Goal: Information Seeking & Learning: Learn about a topic

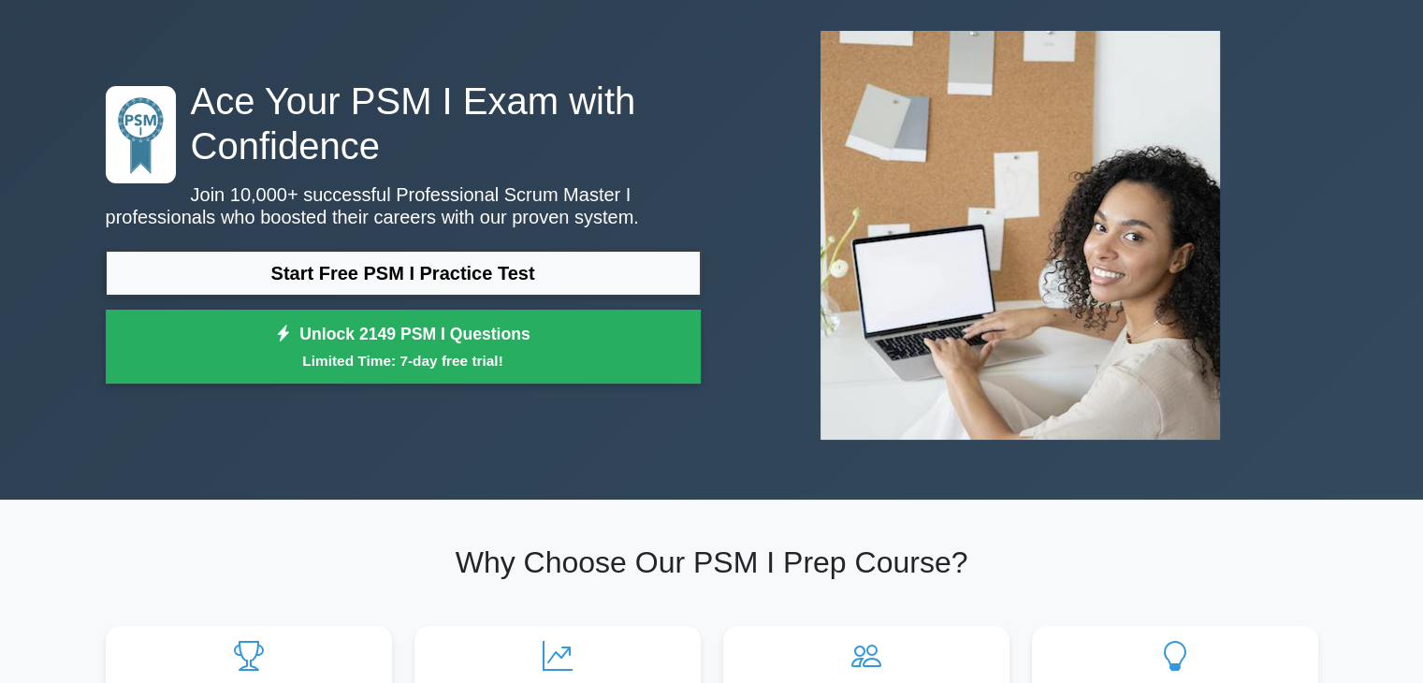
scroll to position [88, 0]
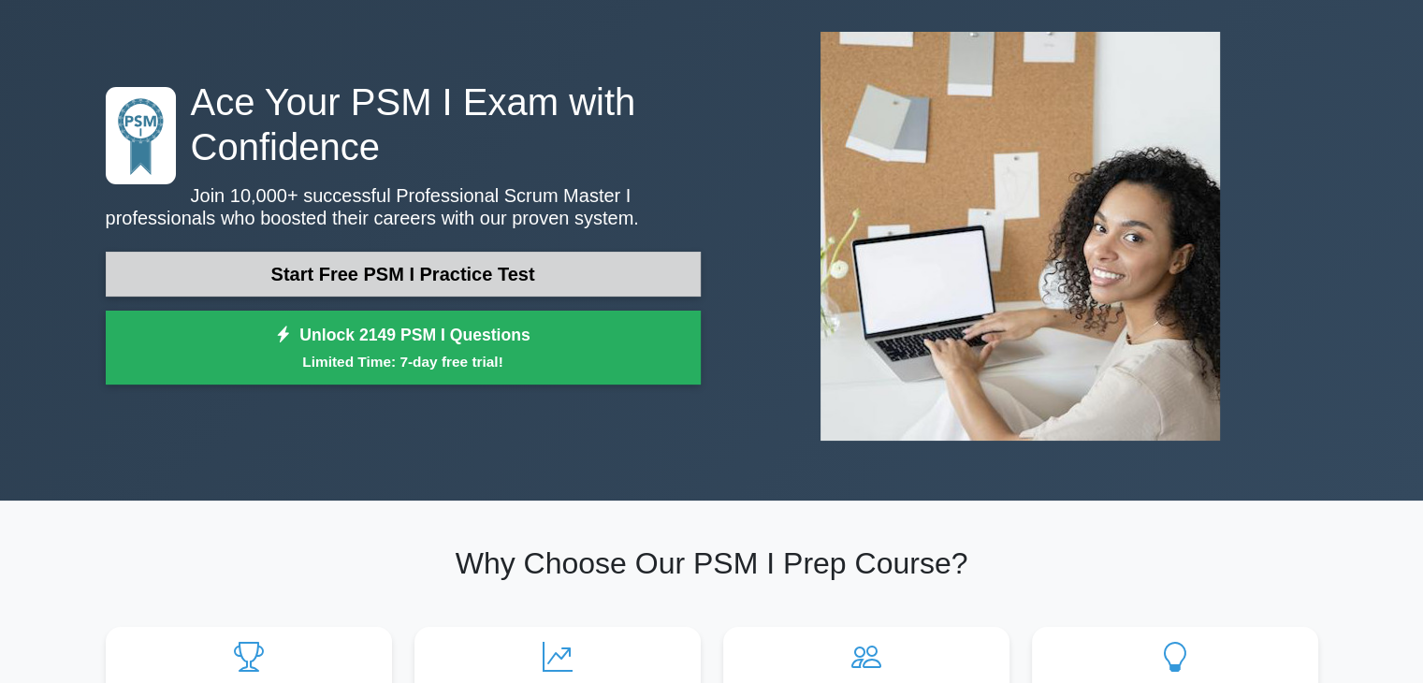
click at [512, 282] on link "Start Free PSM I Practice Test" at bounding box center [403, 274] width 595 height 45
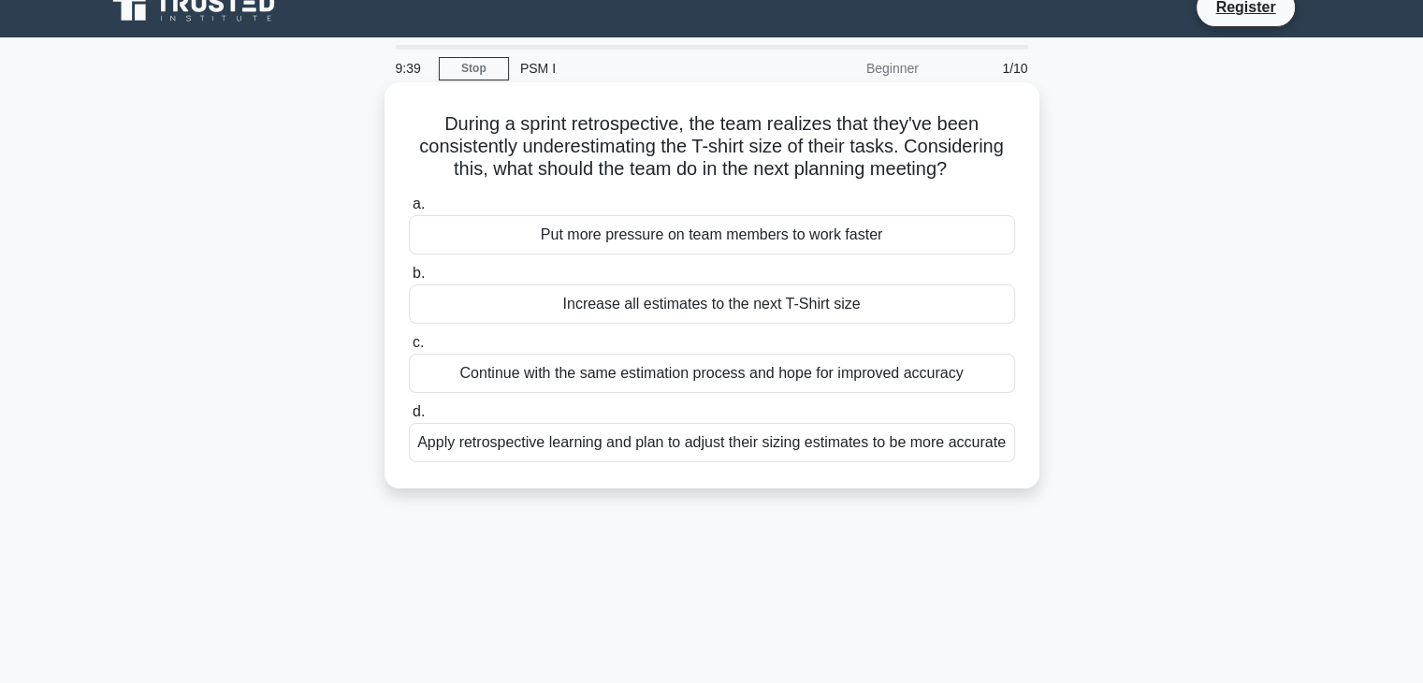
scroll to position [37, 0]
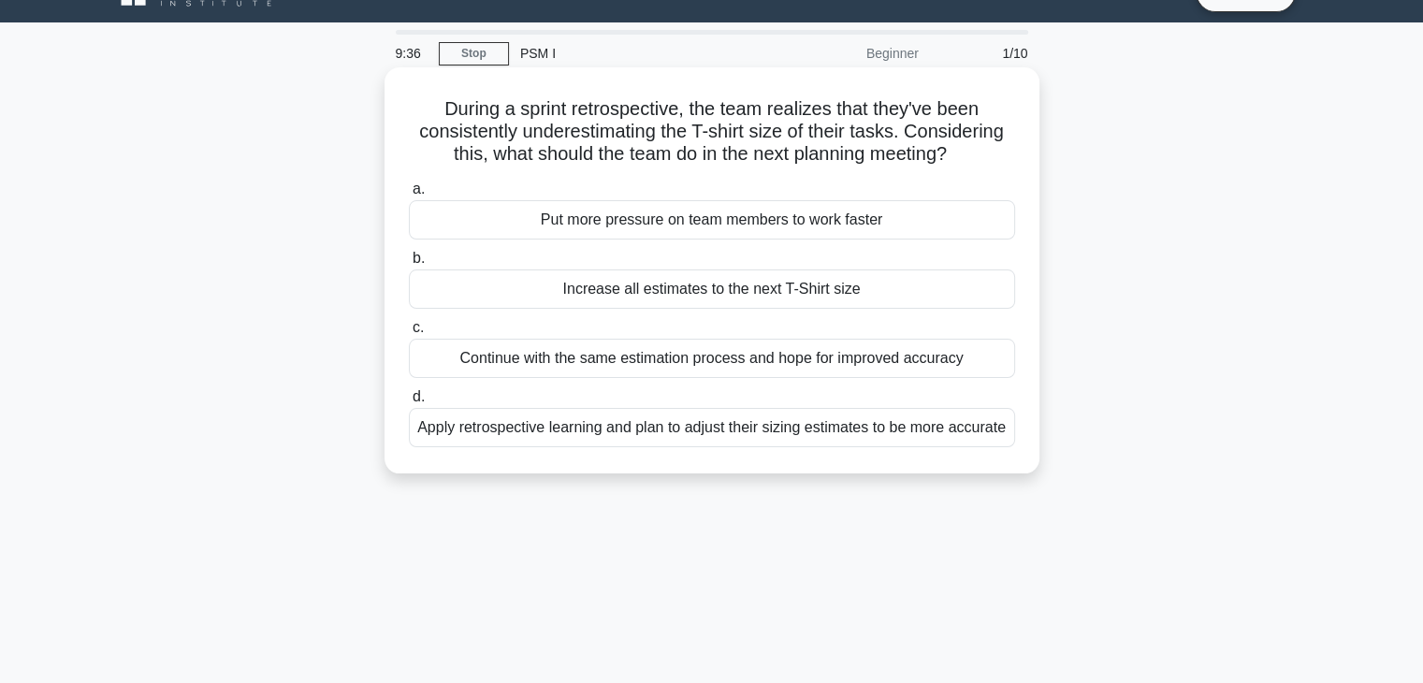
click at [768, 439] on div "Apply retrospective learning and plan to adjust their sizing estimates to be mo…" at bounding box center [712, 427] width 606 height 39
click at [409, 403] on input "d. Apply retrospective learning and plan to adjust their sizing estimates to be…" at bounding box center [409, 397] width 0 height 12
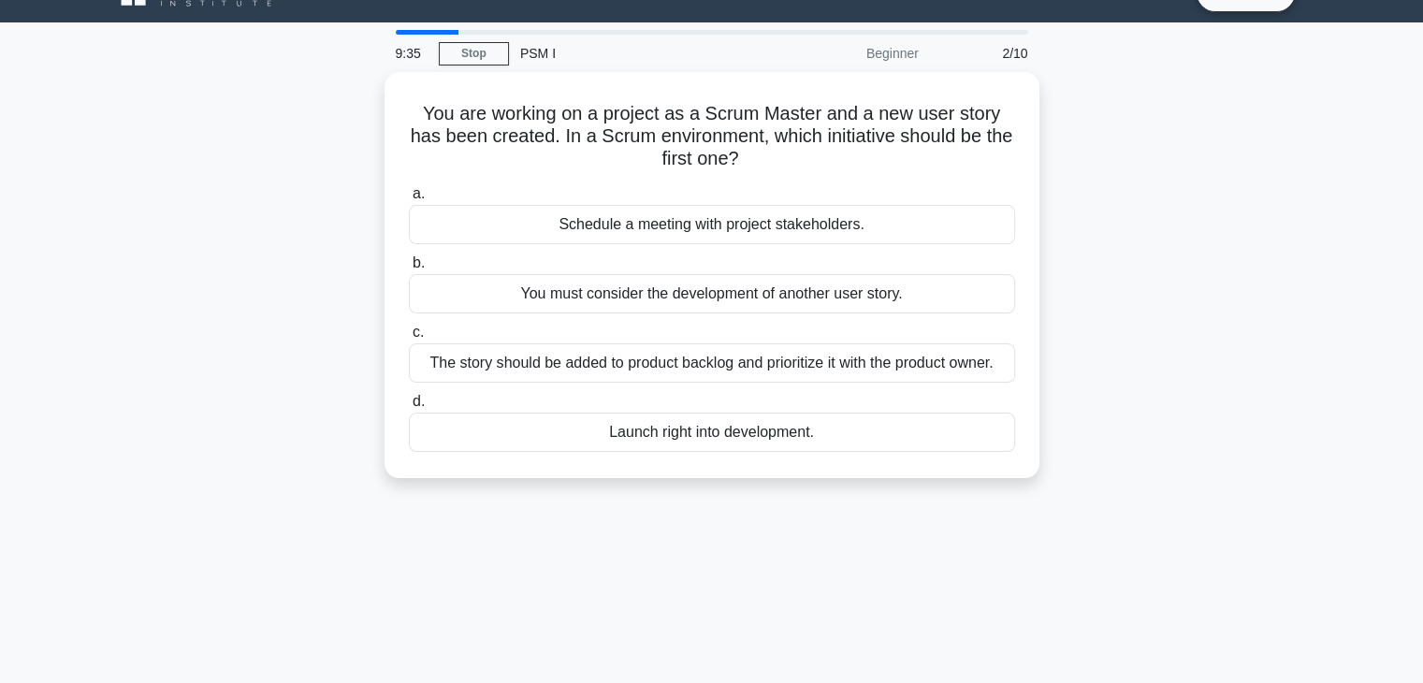
scroll to position [0, 0]
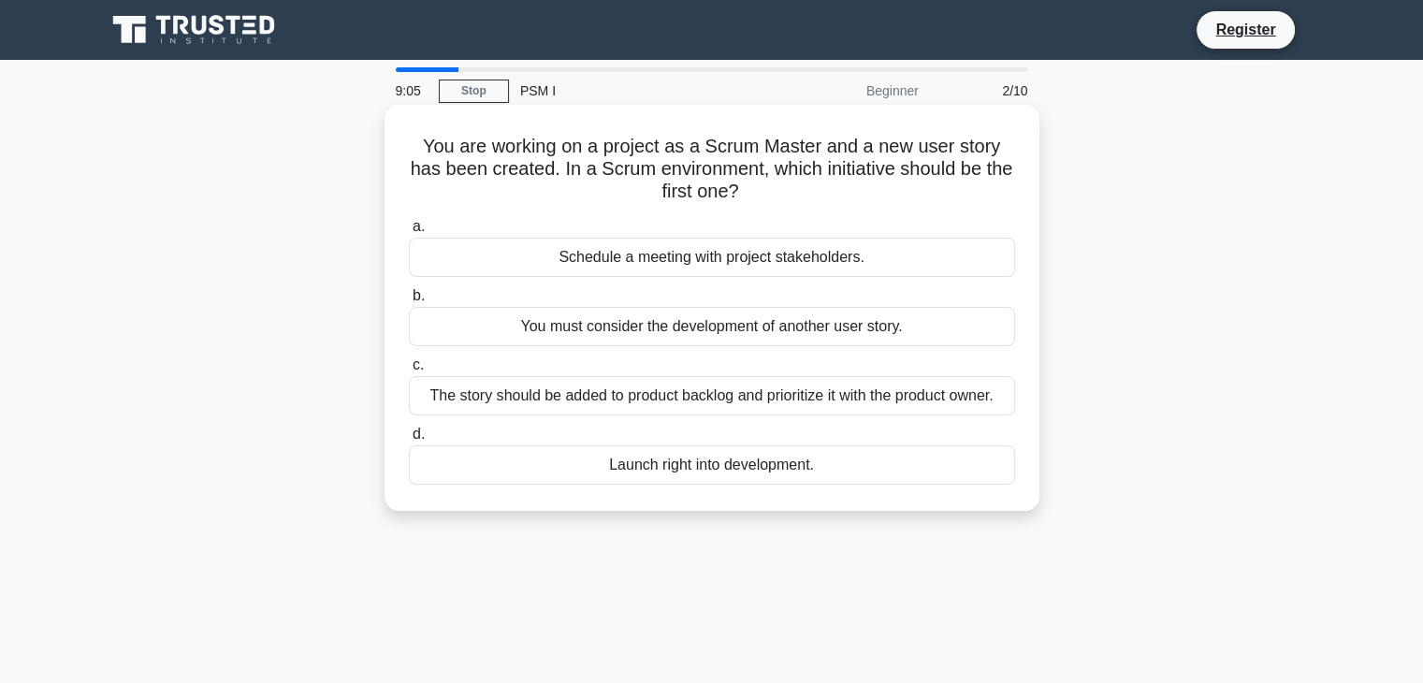
click at [812, 258] on div "Schedule a meeting with project stakeholders." at bounding box center [712, 257] width 606 height 39
click at [409, 233] on input "a. Schedule a meeting with project stakeholders." at bounding box center [409, 227] width 0 height 12
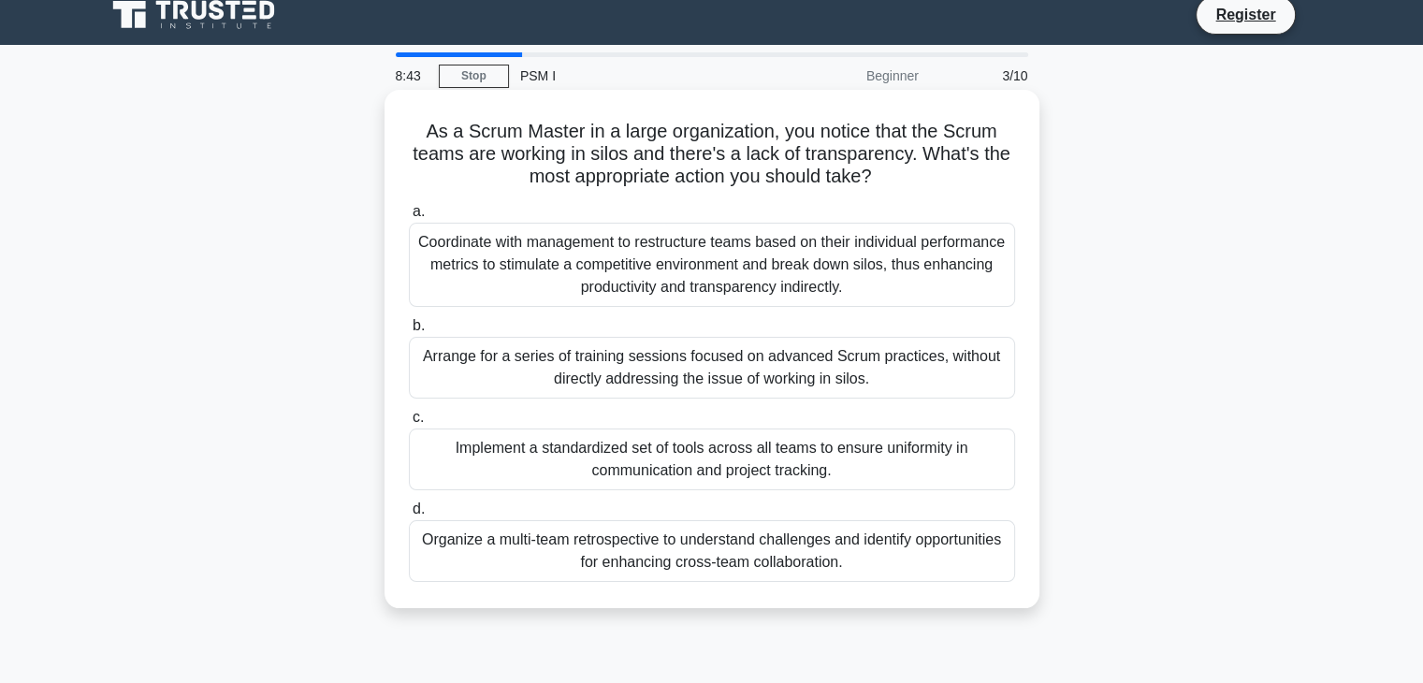
scroll to position [22, 0]
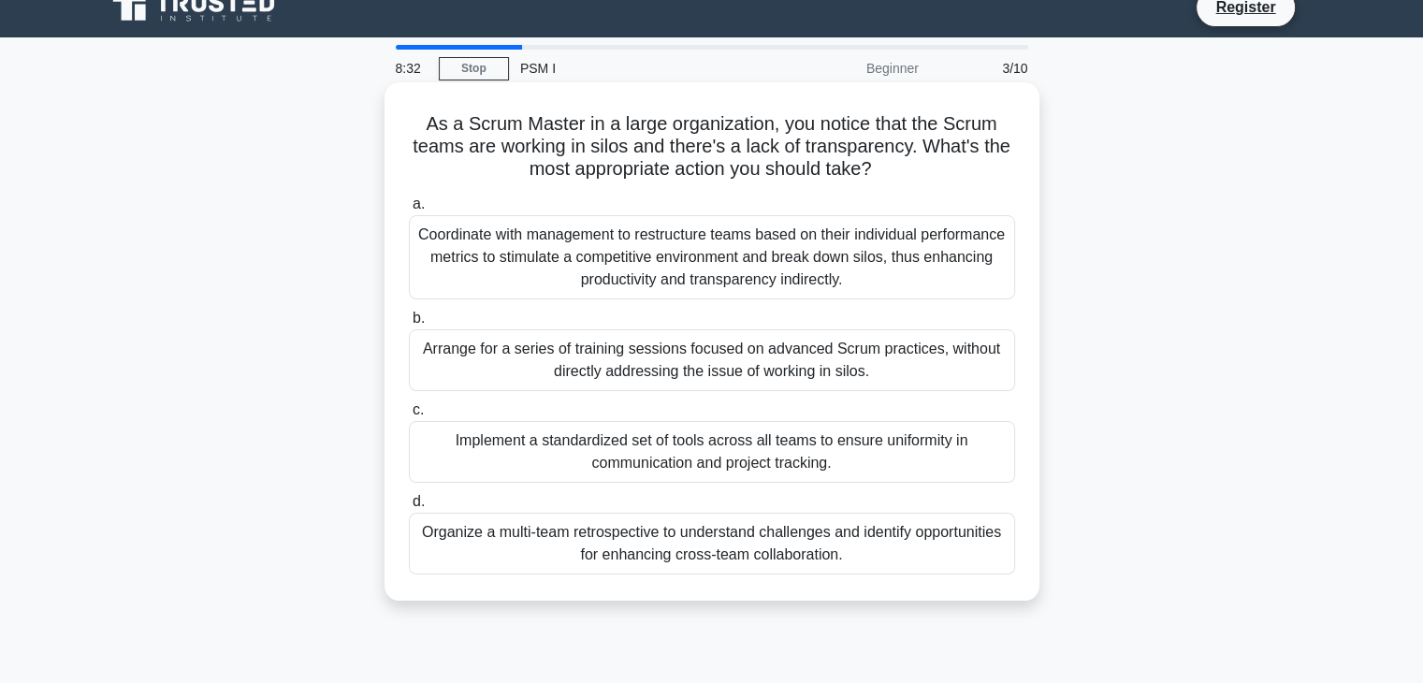
click at [700, 562] on div "Organize a multi-team retrospective to understand challenges and identify oppor…" at bounding box center [712, 544] width 606 height 62
click at [409, 508] on input "d. Organize a multi-team retrospective to understand challenges and identify op…" at bounding box center [409, 502] width 0 height 12
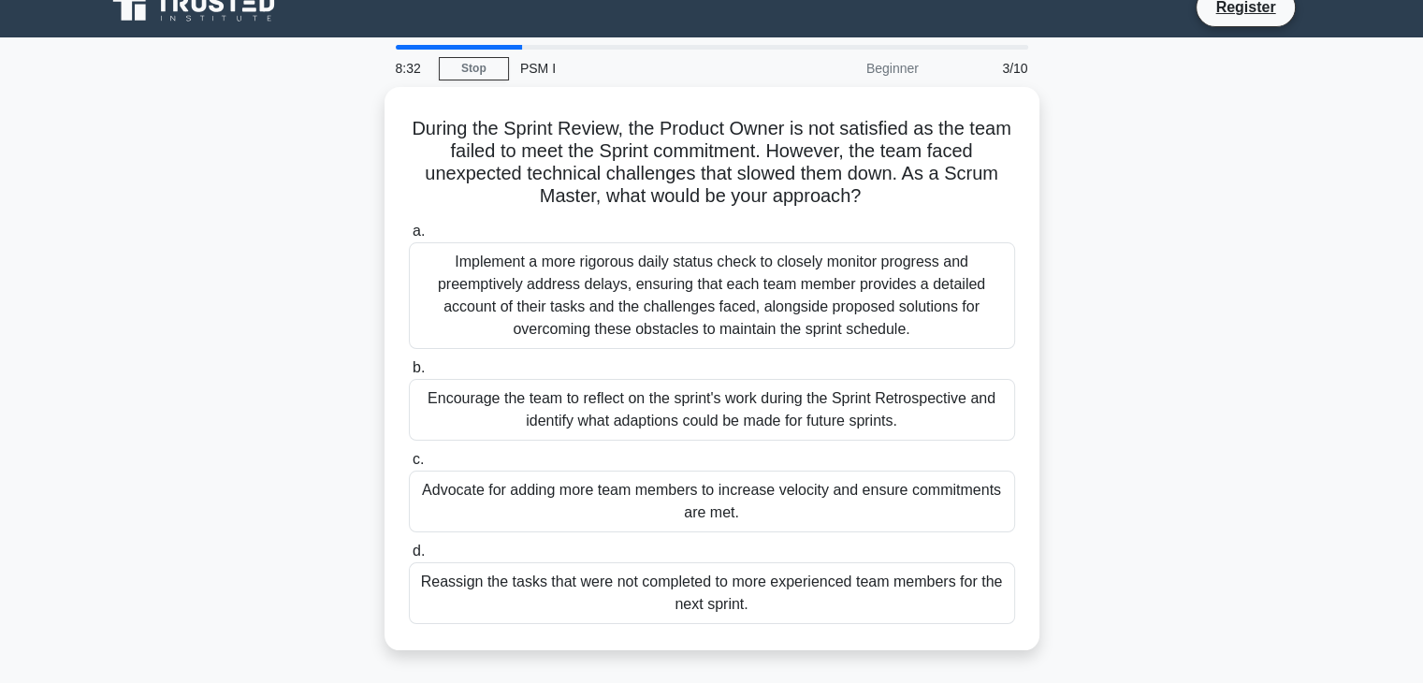
scroll to position [0, 0]
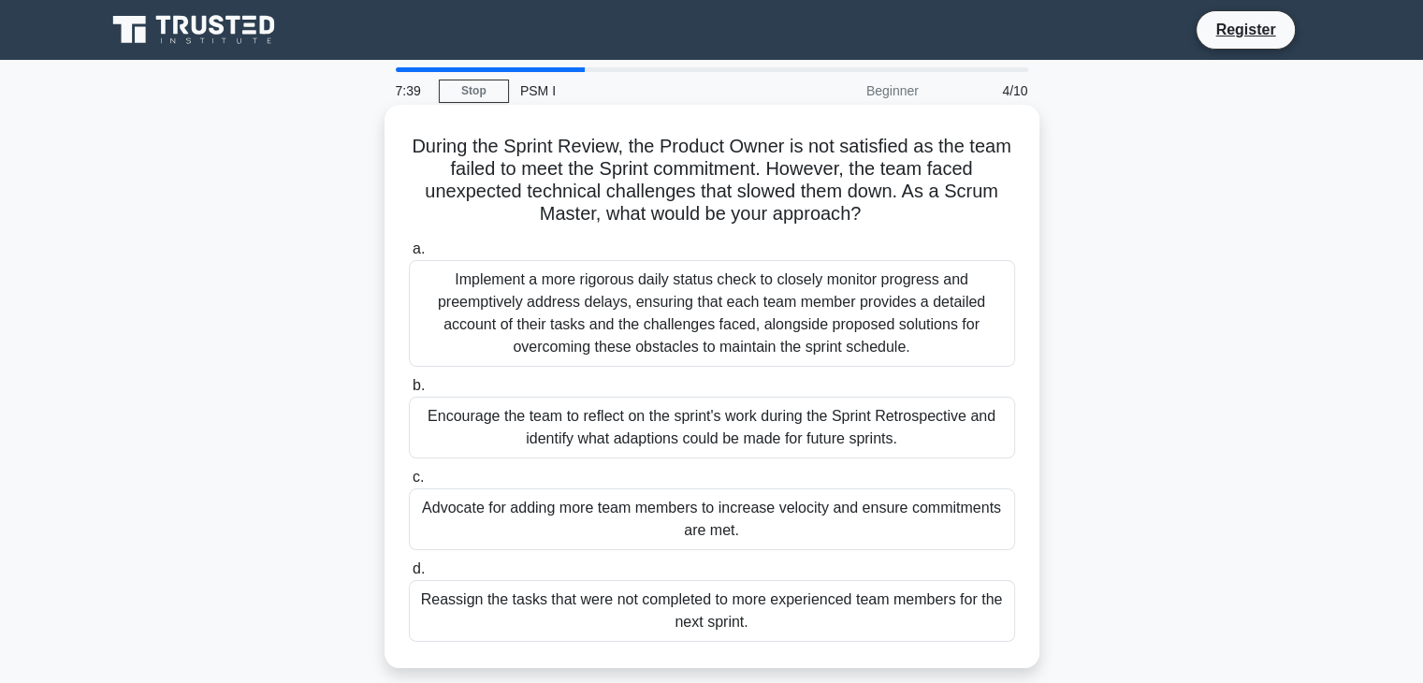
click at [789, 431] on div "Encourage the team to reflect on the sprint's work during the Sprint Retrospect…" at bounding box center [712, 428] width 606 height 62
click at [409, 392] on input "b. Encourage the team to reflect on the sprint's work during the Sprint Retrosp…" at bounding box center [409, 386] width 0 height 12
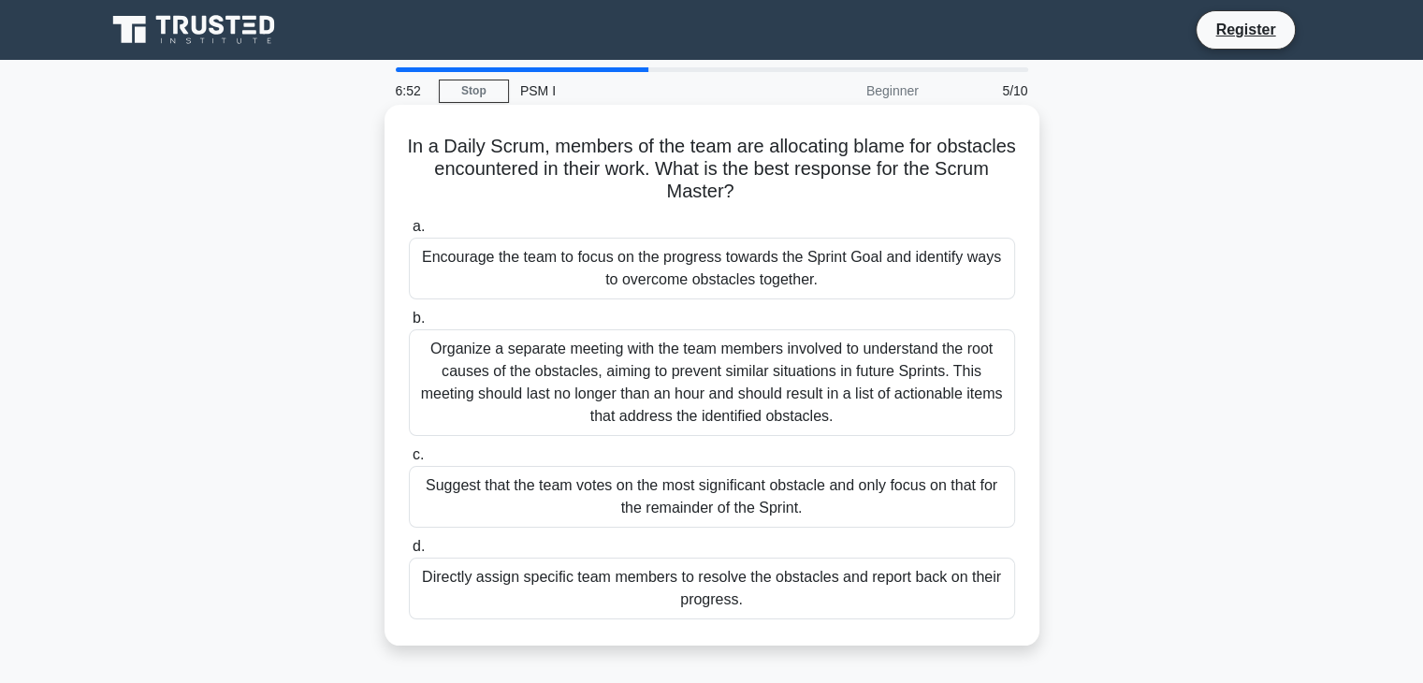
click at [742, 274] on div "Encourage the team to focus on the progress towards the Sprint Goal and identif…" at bounding box center [712, 269] width 606 height 62
click at [409, 233] on input "a. Encourage the team to focus on the progress towards the Sprint Goal and iden…" at bounding box center [409, 227] width 0 height 12
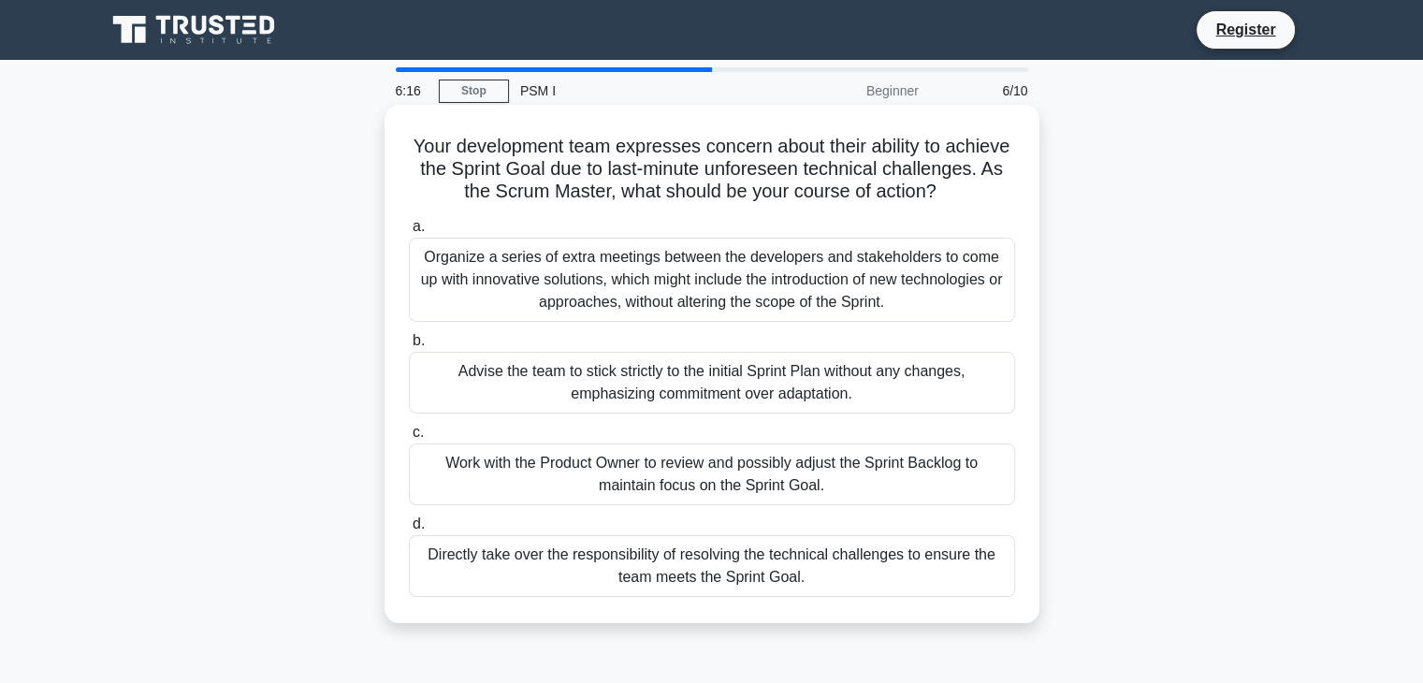
click at [782, 505] on div "Work with the Product Owner to review and possibly adjust the Sprint Backlog to…" at bounding box center [712, 475] width 606 height 62
click at [409, 439] on input "c. Work with the Product Owner to review and possibly adjust the Sprint Backlog…" at bounding box center [409, 433] width 0 height 12
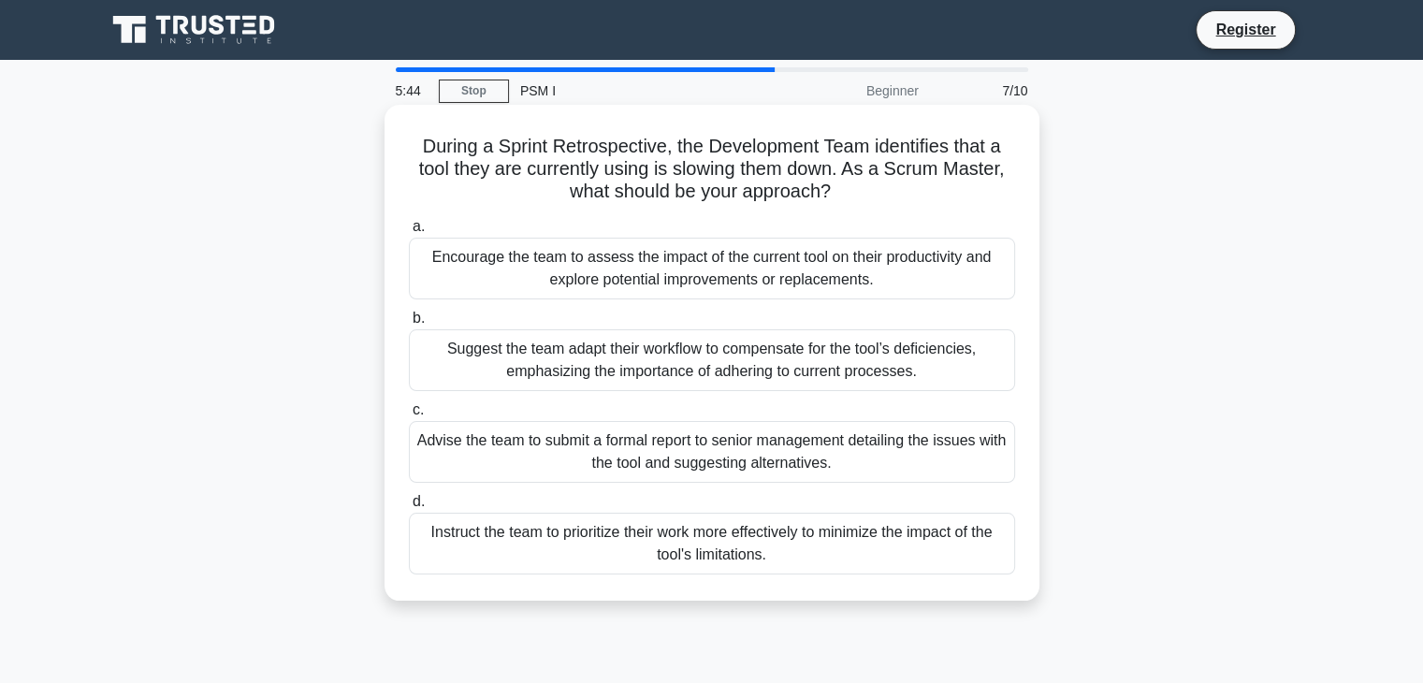
click at [756, 276] on div "Encourage the team to assess the impact of the current tool on their productivi…" at bounding box center [712, 269] width 606 height 62
click at [409, 233] on input "a. Encourage the team to assess the impact of the current tool on their product…" at bounding box center [409, 227] width 0 height 12
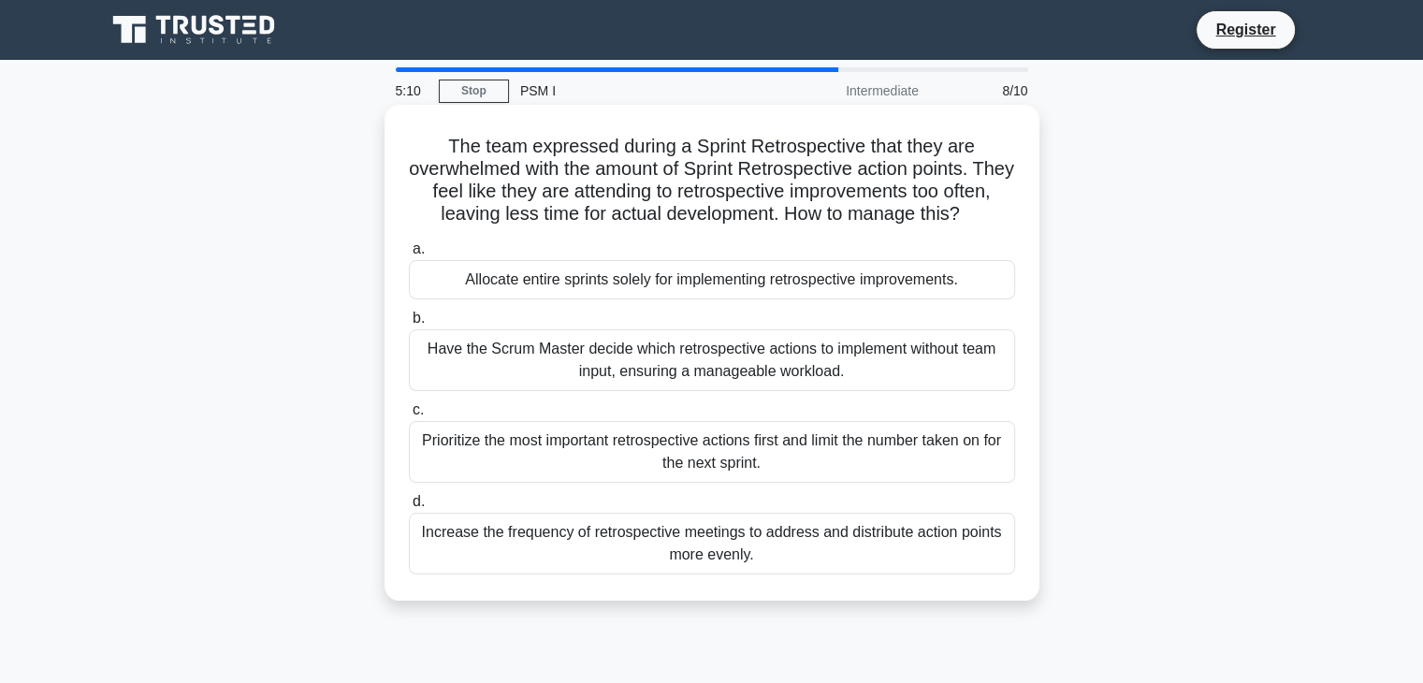
click at [711, 483] on div "Prioritize the most important retrospective actions first and limit the number …" at bounding box center [712, 452] width 606 height 62
click at [409, 416] on input "c. Prioritize the most important retrospective actions first and limit the numb…" at bounding box center [409, 410] width 0 height 12
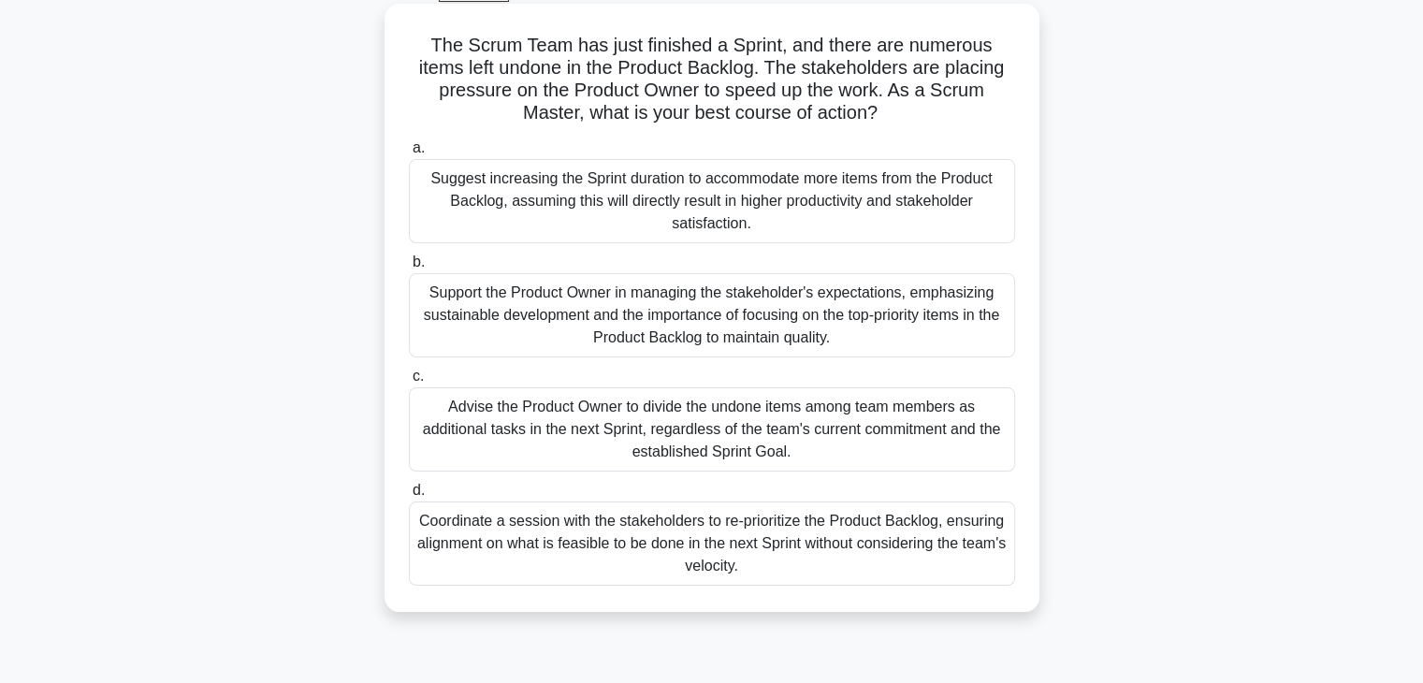
scroll to position [101, 0]
click at [829, 328] on div "Support the Product Owner in managing the stakeholder's expectations, emphasizi…" at bounding box center [712, 315] width 606 height 84
click at [409, 269] on input "b. Support the Product Owner in managing the stakeholder's expectations, emphas…" at bounding box center [409, 262] width 0 height 12
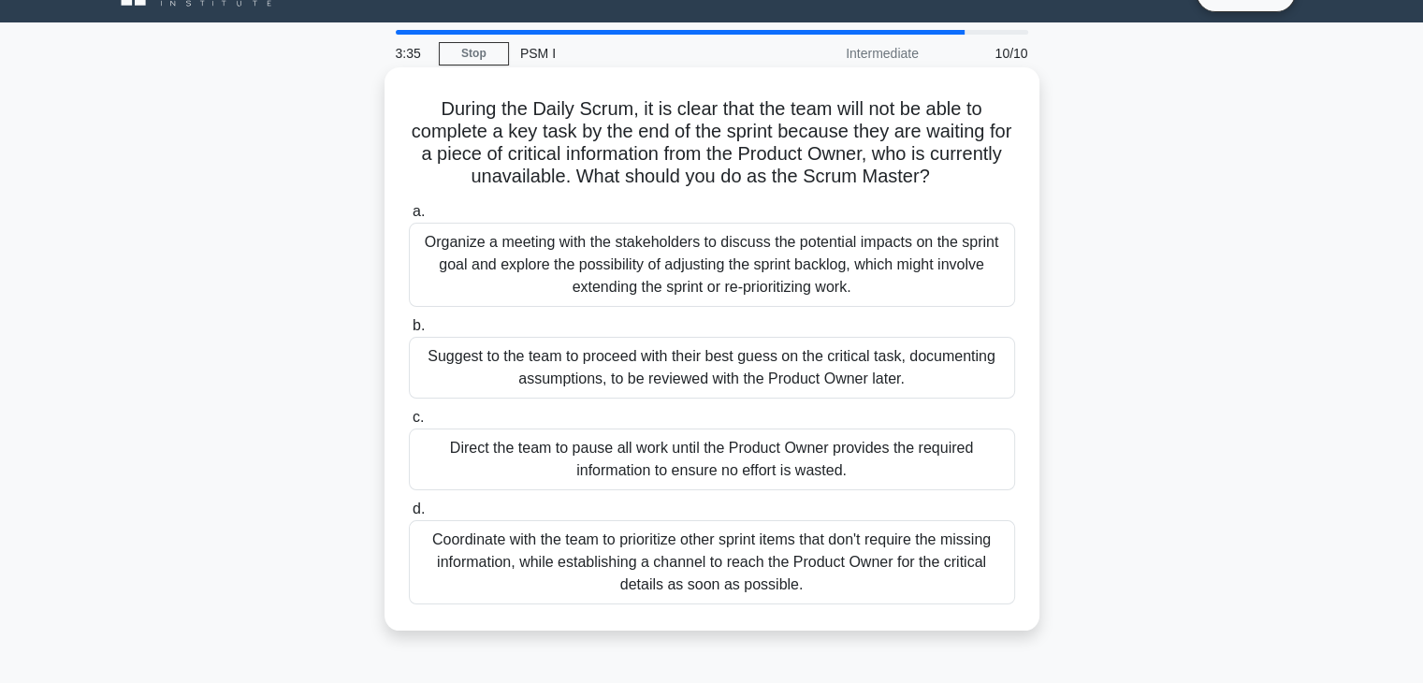
scroll to position [49, 0]
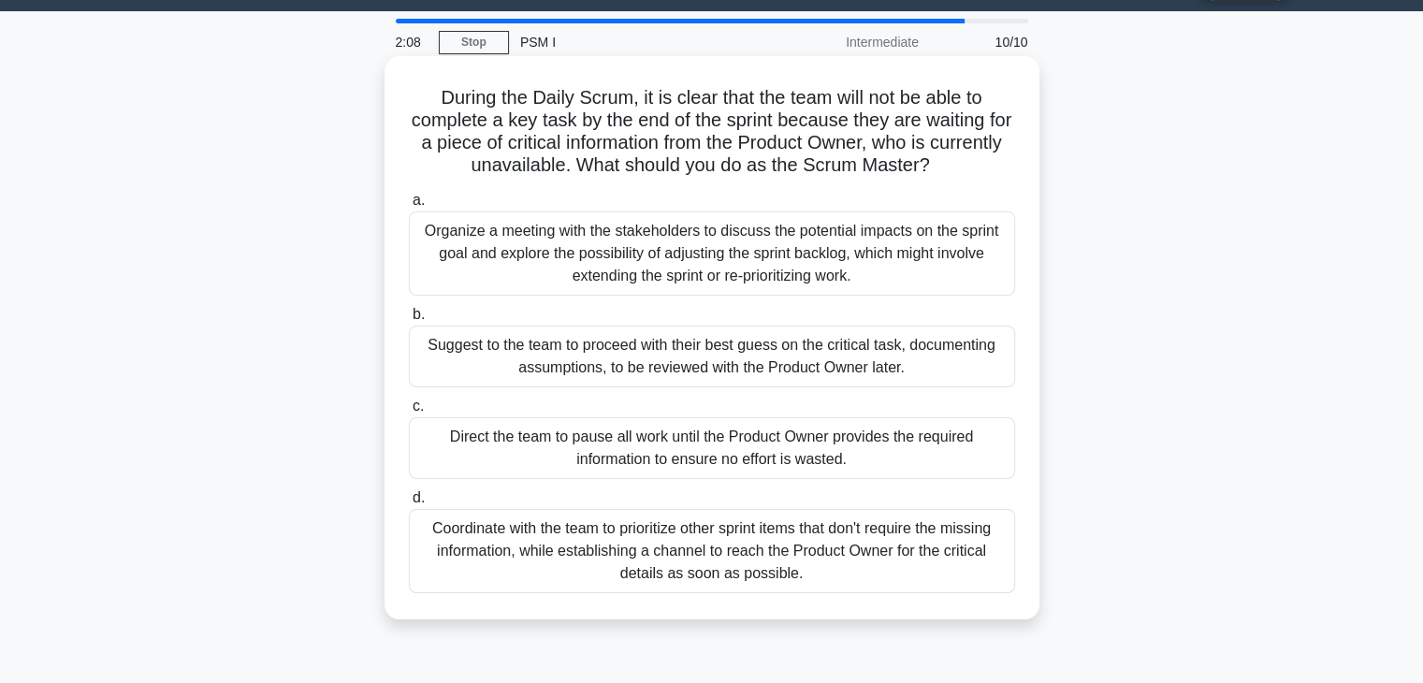
click at [747, 570] on div "Coordinate with the team to prioritize other sprint items that don't require th…" at bounding box center [712, 551] width 606 height 84
click at [409, 504] on input "d. Coordinate with the team to prioritize other sprint items that don't require…" at bounding box center [409, 498] width 0 height 12
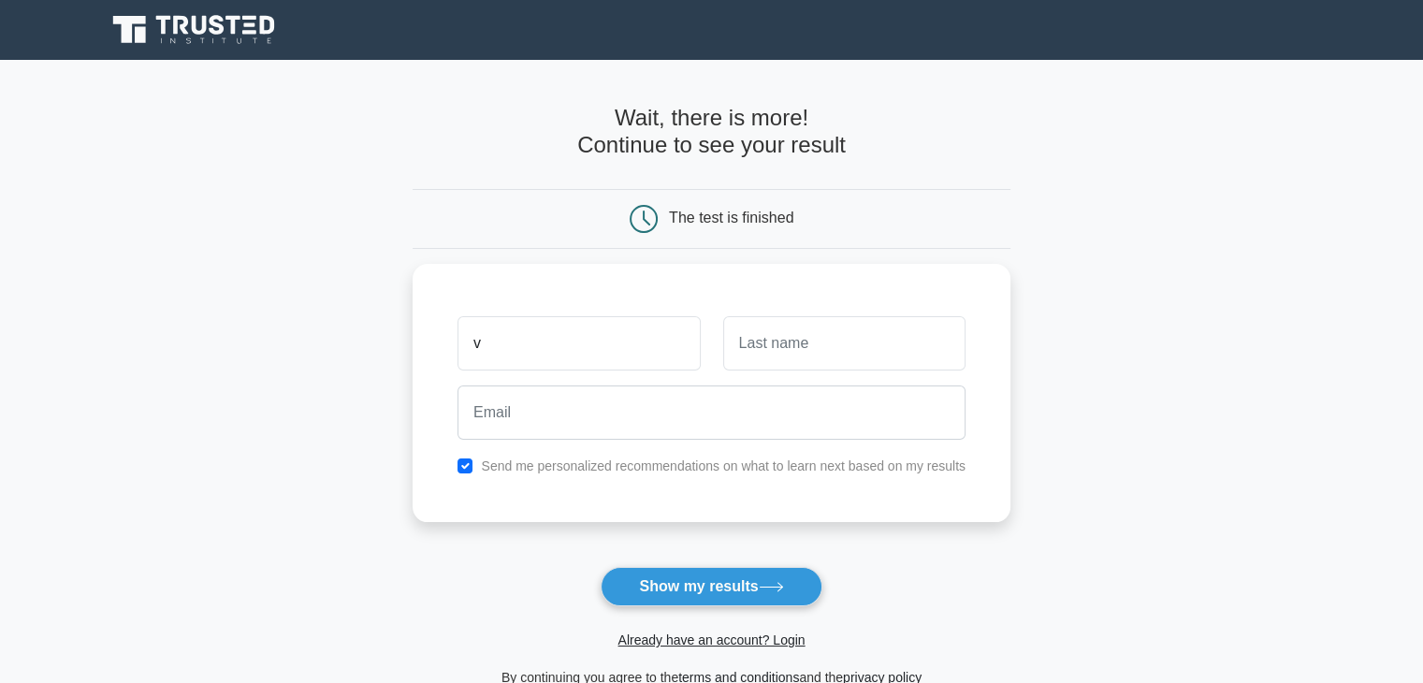
type input "v"
type input "t"
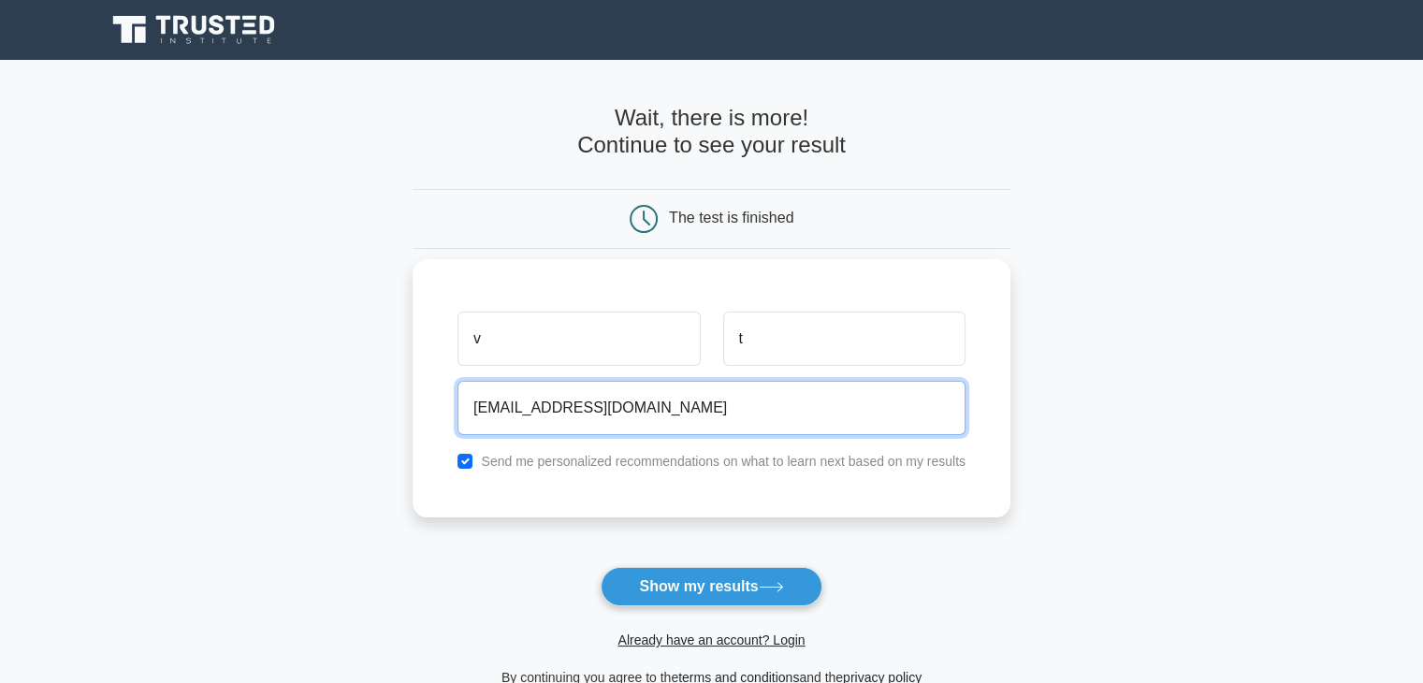
type input "viralktrivedi@gmail.com"
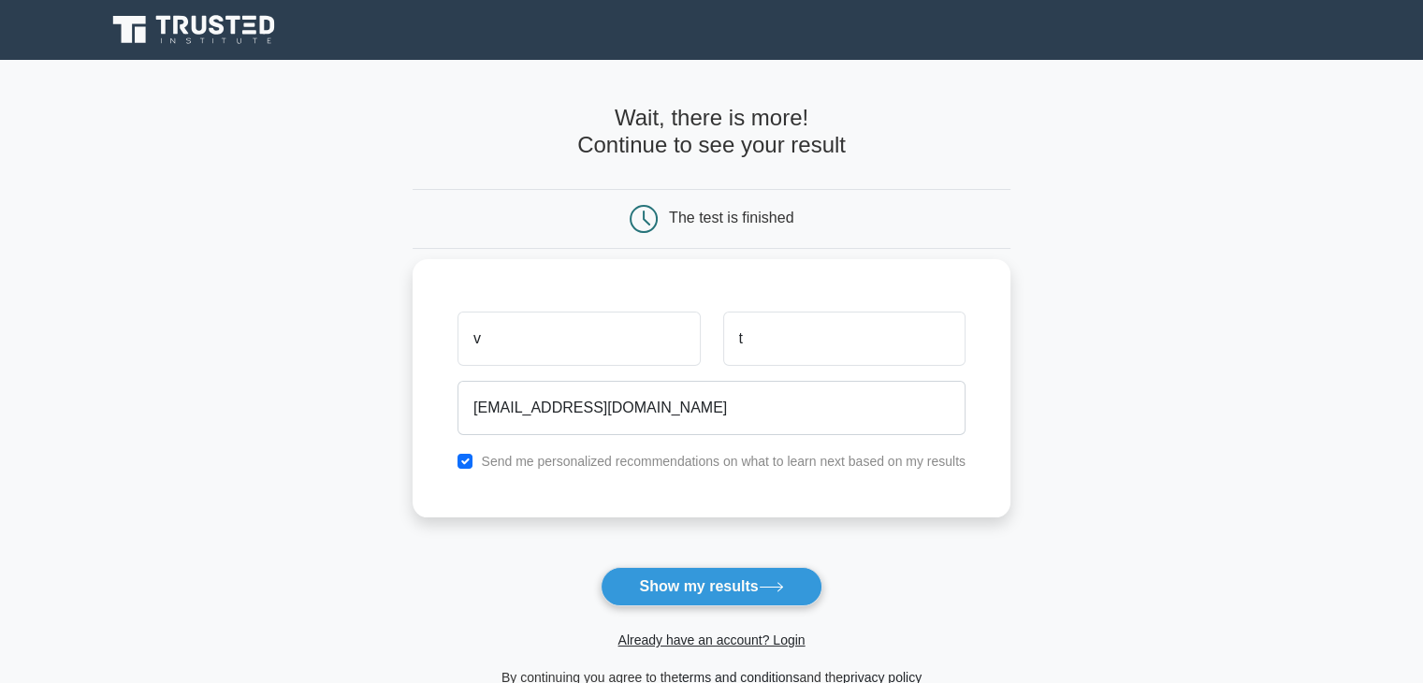
click at [794, 468] on label "Send me personalized recommendations on what to learn next based on my results" at bounding box center [723, 461] width 485 height 15
click at [469, 461] on input "checkbox" at bounding box center [465, 461] width 15 height 15
checkbox input "false"
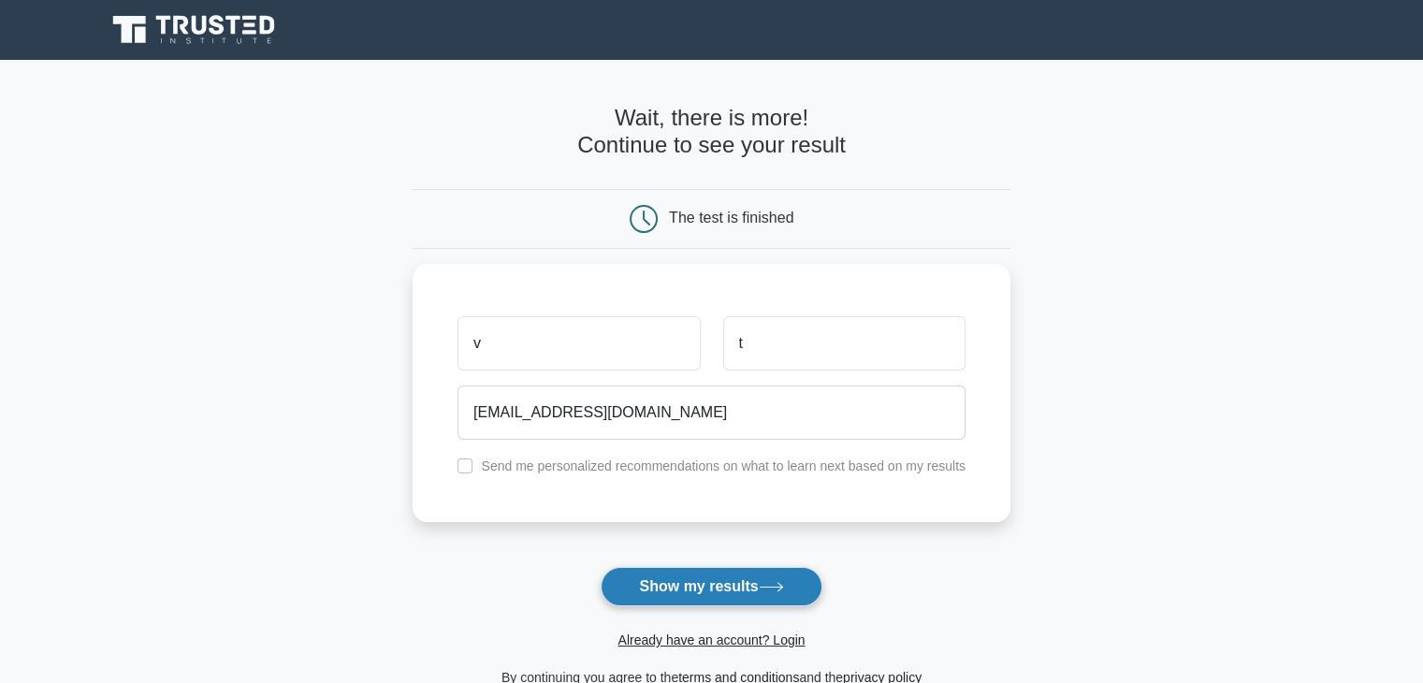
click at [719, 596] on button "Show my results" at bounding box center [711, 586] width 221 height 39
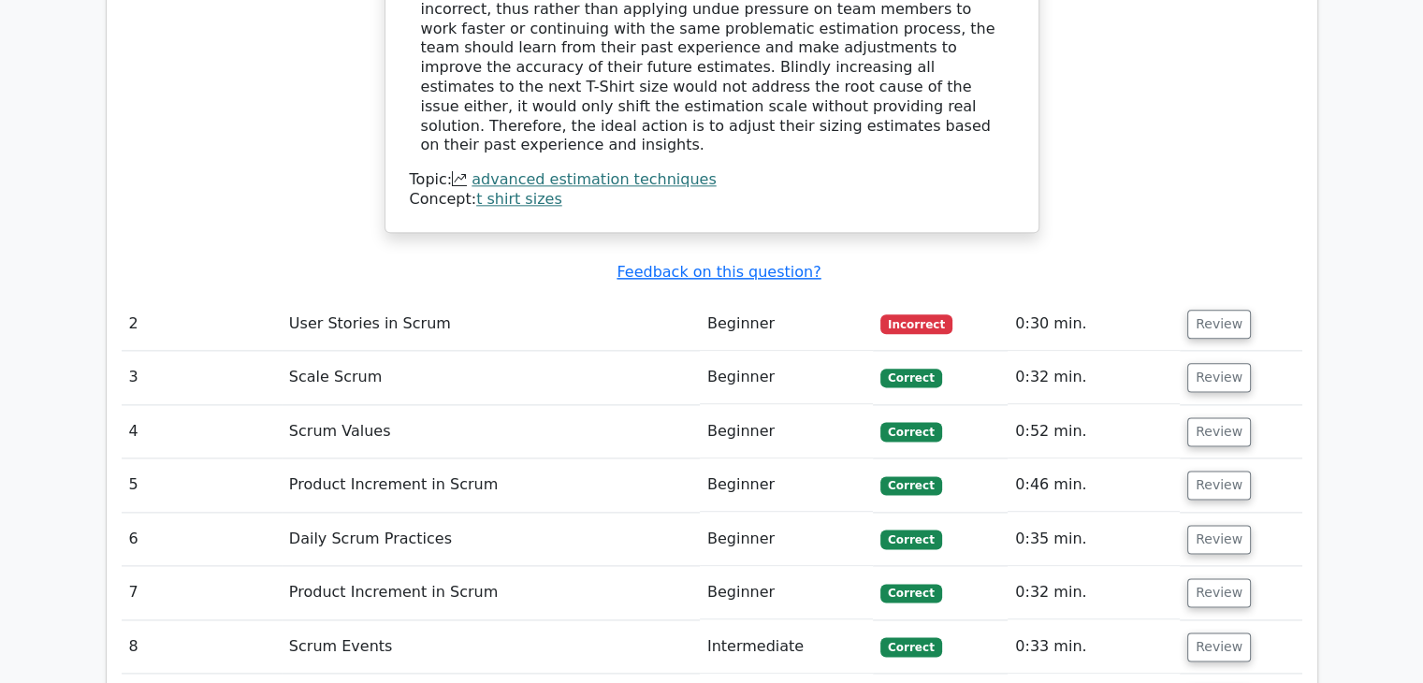
scroll to position [2287, 0]
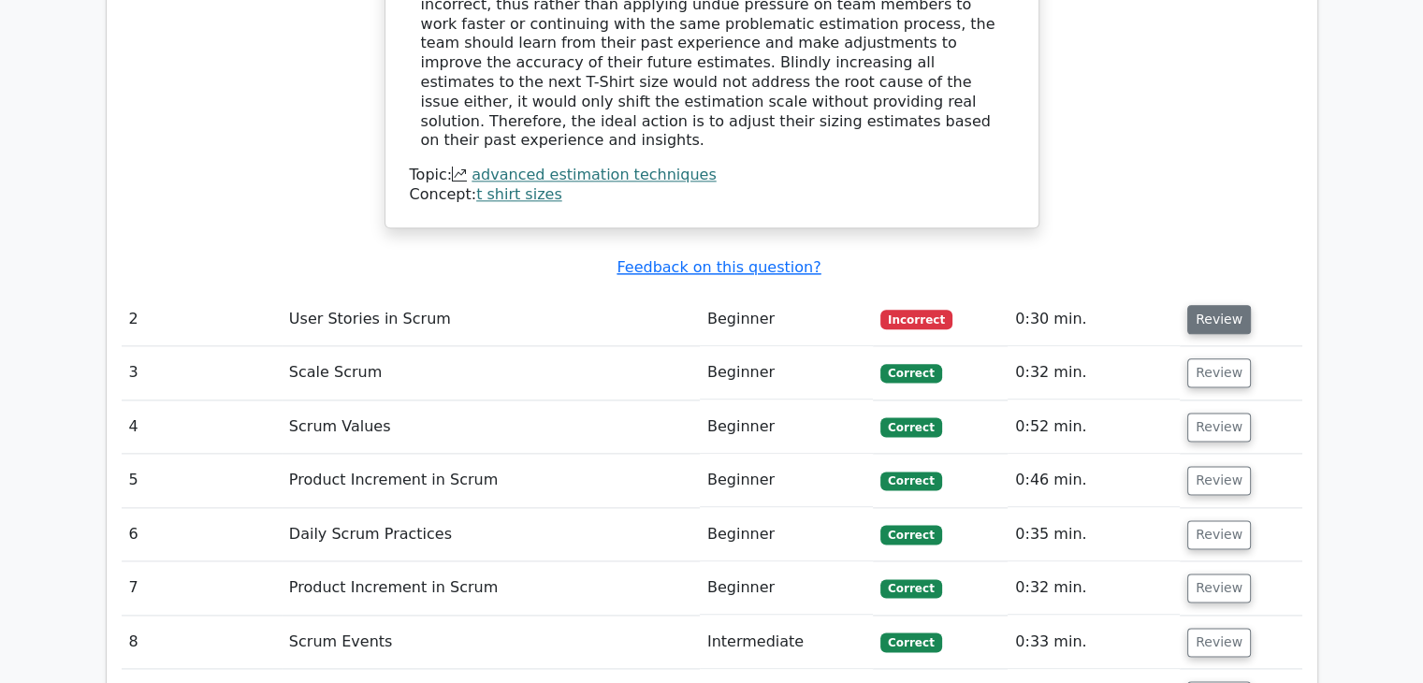
click at [1195, 305] on button "Review" at bounding box center [1220, 319] width 64 height 29
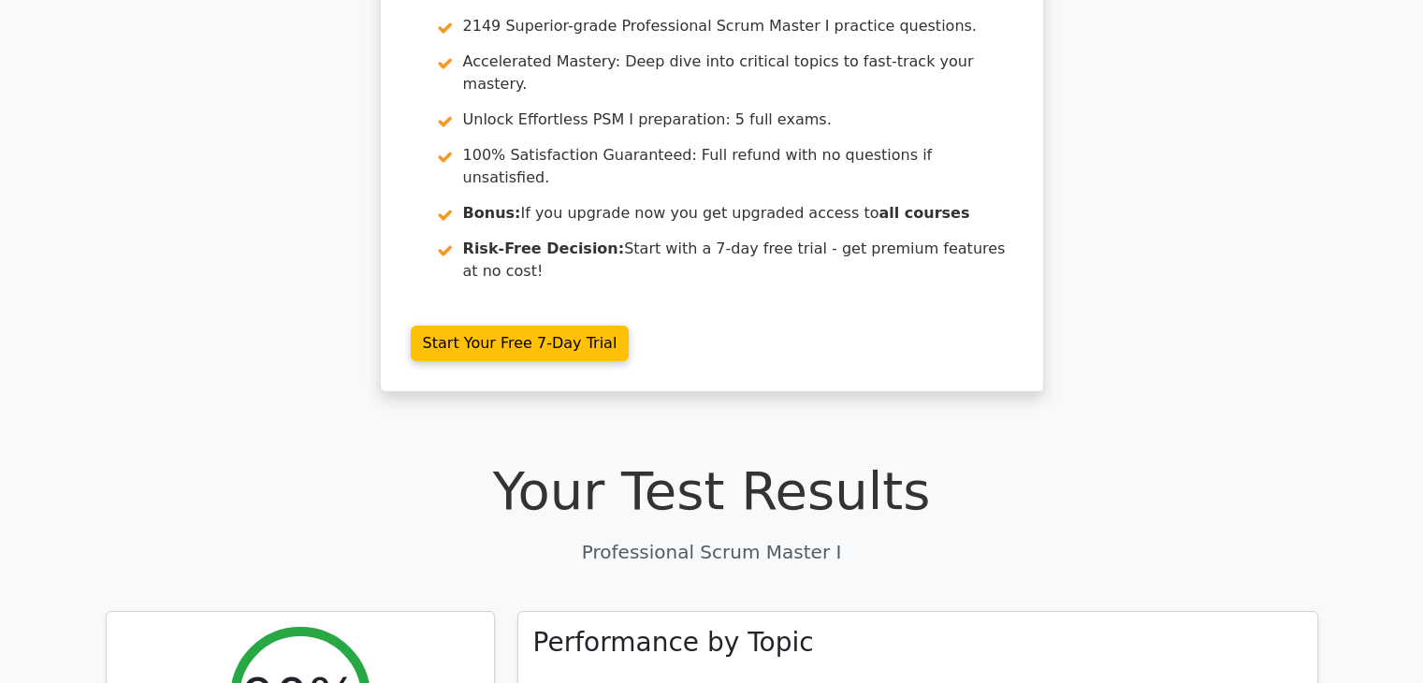
scroll to position [0, 0]
